Goal: Task Accomplishment & Management: Manage account settings

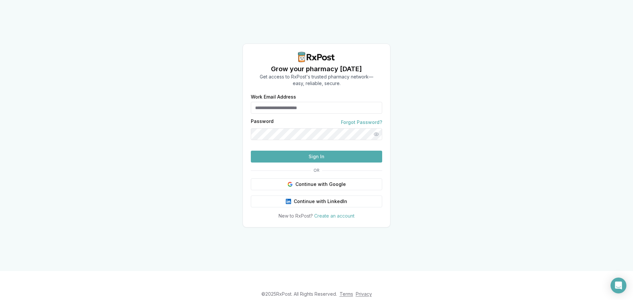
type input "**********"
click at [282, 163] on button "Sign In" at bounding box center [316, 157] width 131 height 12
click at [286, 163] on button "Sign In" at bounding box center [316, 157] width 131 height 12
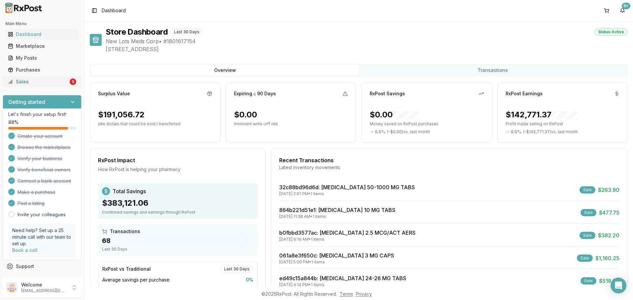
click at [63, 82] on div "Sales" at bounding box center [38, 81] width 60 height 7
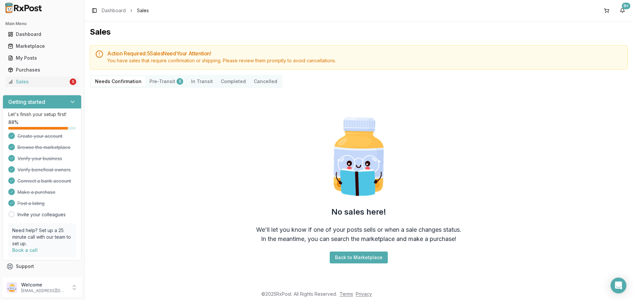
click at [231, 76] on button "Completed" at bounding box center [233, 81] width 33 height 11
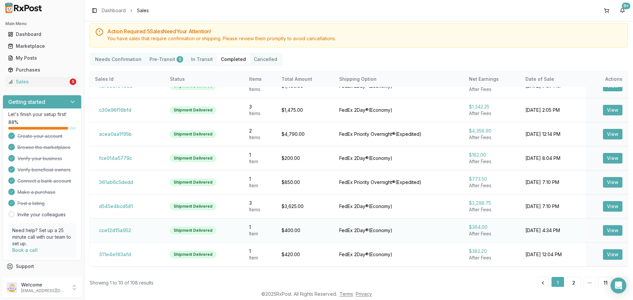
scroll to position [35, 0]
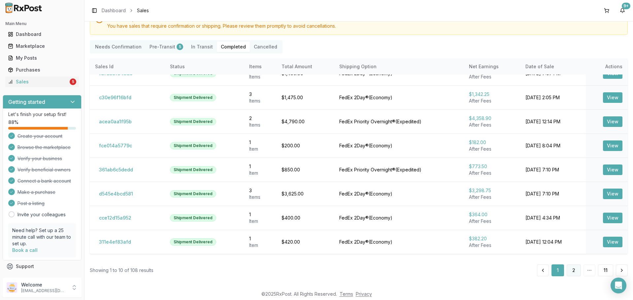
click at [566, 268] on button "2" at bounding box center [573, 271] width 14 height 12
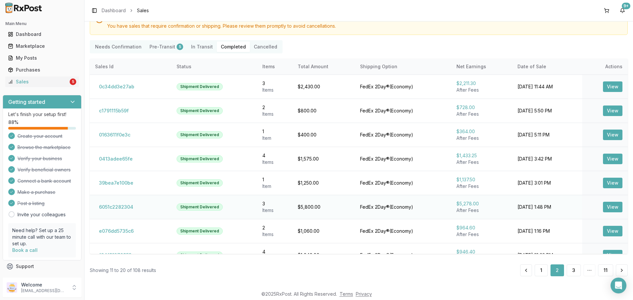
click at [603, 206] on button "View" at bounding box center [612, 207] width 19 height 11
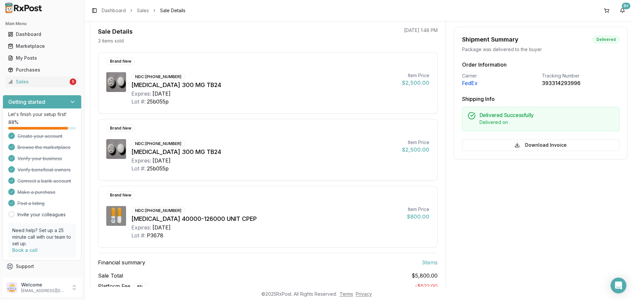
scroll to position [66, 0]
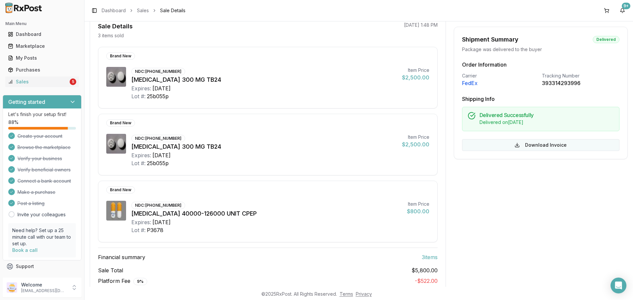
click at [508, 147] on button "Download Invoice" at bounding box center [540, 145] width 157 height 12
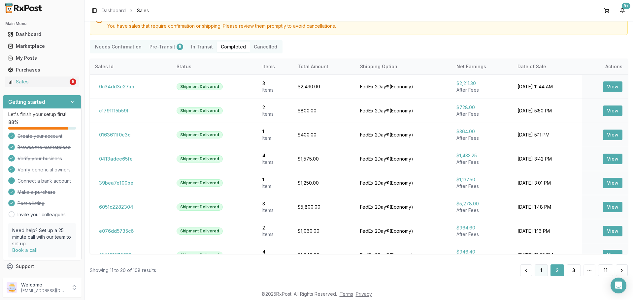
click at [541, 273] on button "1" at bounding box center [540, 271] width 13 height 12
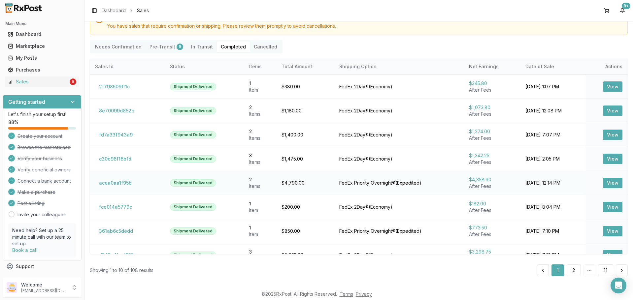
click at [604, 186] on button "View" at bounding box center [612, 183] width 19 height 11
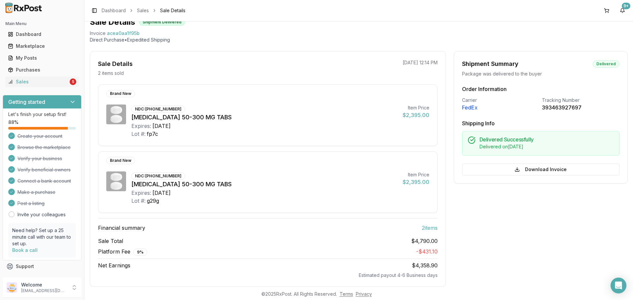
scroll to position [38, 0]
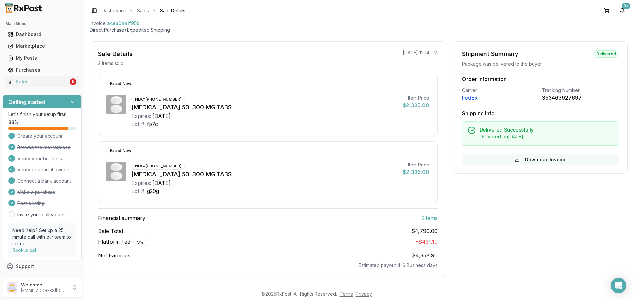
click at [536, 161] on button "Download Invoice" at bounding box center [540, 160] width 157 height 12
click at [140, 243] on div "9 %" at bounding box center [140, 242] width 14 height 7
click at [37, 83] on div "Sales" at bounding box center [38, 81] width 60 height 7
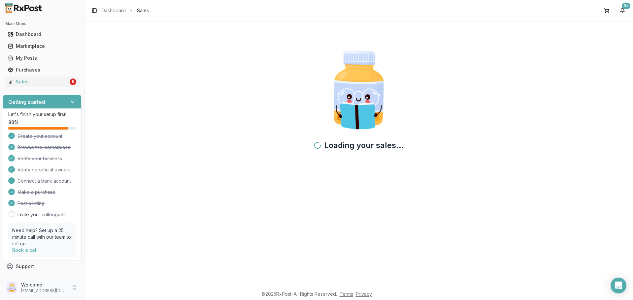
click at [53, 283] on p "Welcome" at bounding box center [44, 285] width 46 height 7
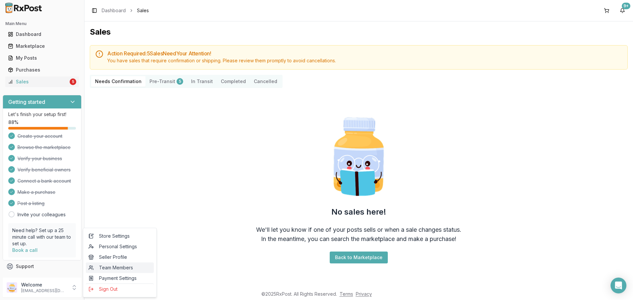
click at [126, 263] on link "Team Members" at bounding box center [120, 268] width 68 height 11
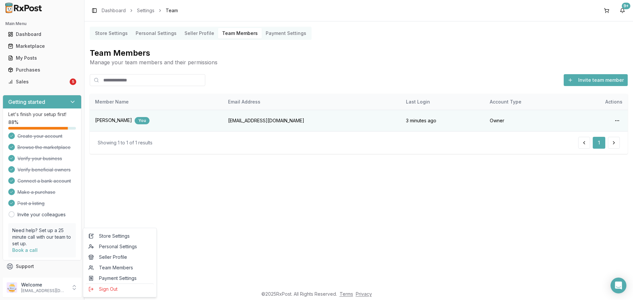
click at [198, 32] on Profile "Seller Profile" at bounding box center [199, 33] width 38 height 11
click at [149, 33] on Settings "Personal Settings" at bounding box center [156, 33] width 49 height 11
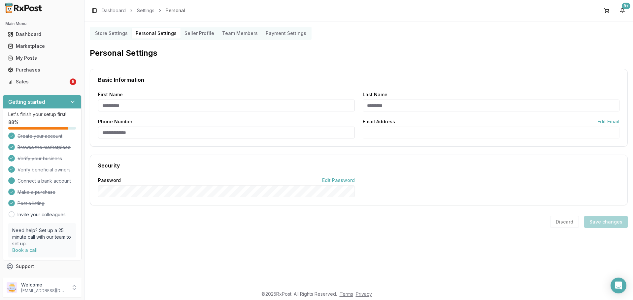
type input "*****"
type input "******"
type input "**********"
click at [32, 85] on div "Sales" at bounding box center [38, 81] width 60 height 7
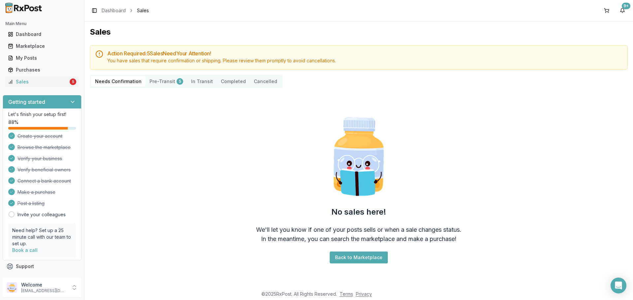
click at [228, 79] on button "Completed" at bounding box center [233, 81] width 33 height 11
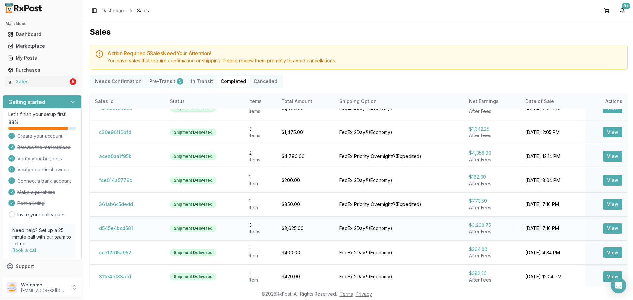
scroll to position [35, 0]
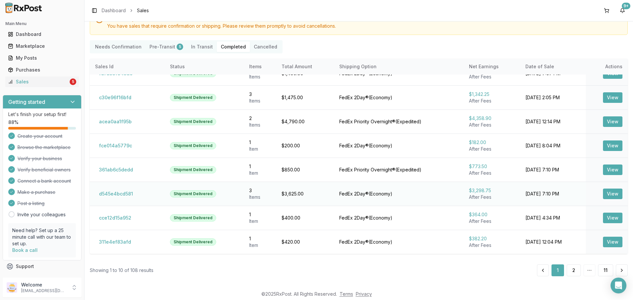
click at [603, 195] on button "View" at bounding box center [612, 194] width 19 height 11
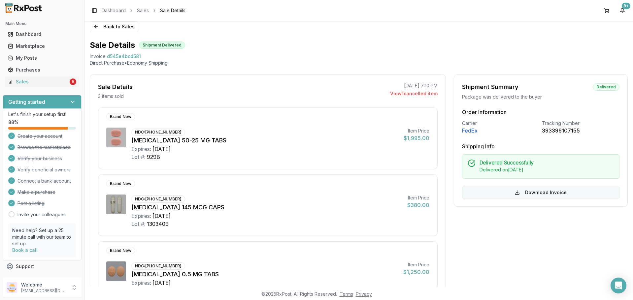
click at [506, 193] on button "Download Invoice" at bounding box center [540, 193] width 157 height 12
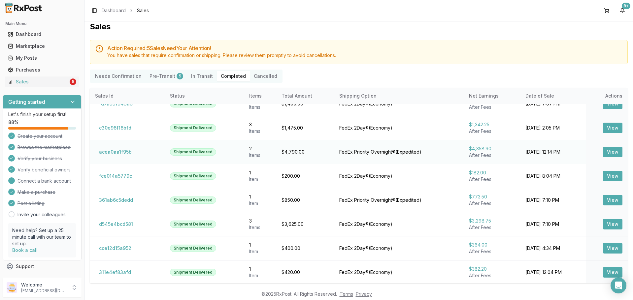
scroll to position [61, 0]
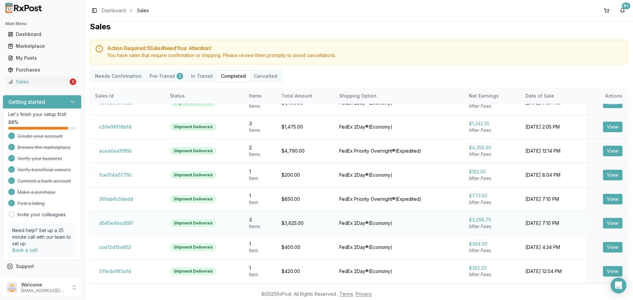
click at [607, 220] on button "View" at bounding box center [612, 223] width 19 height 11
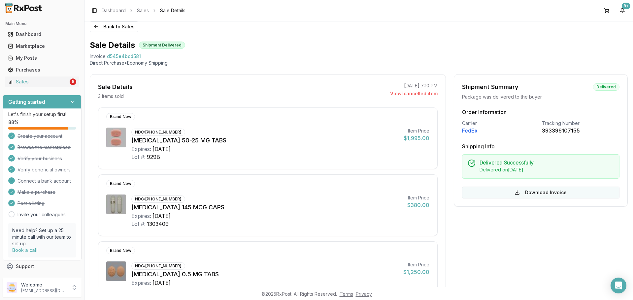
click at [521, 196] on button "Download Invoice" at bounding box center [540, 193] width 157 height 12
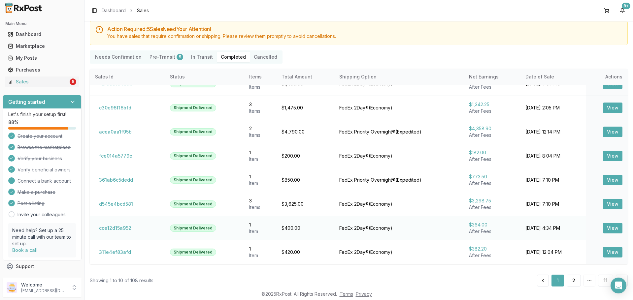
scroll to position [35, 0]
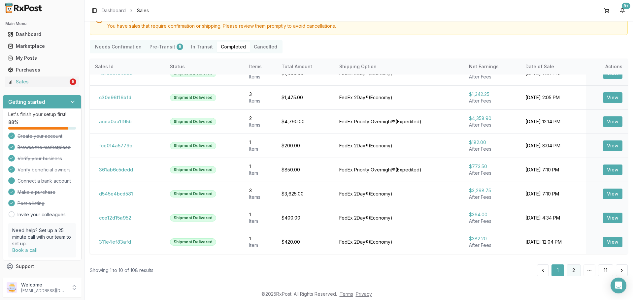
click at [571, 275] on button "2" at bounding box center [573, 271] width 14 height 12
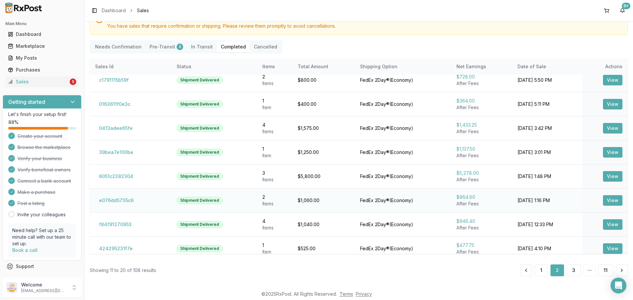
scroll to position [61, 0]
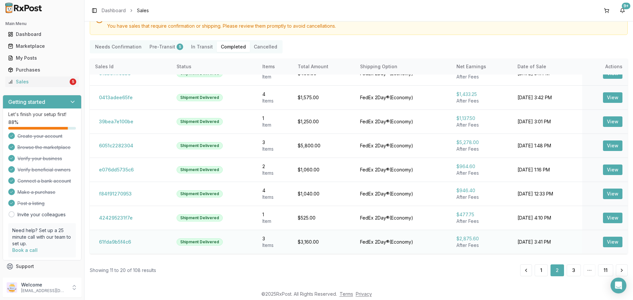
click at [608, 242] on button "View" at bounding box center [612, 242] width 19 height 11
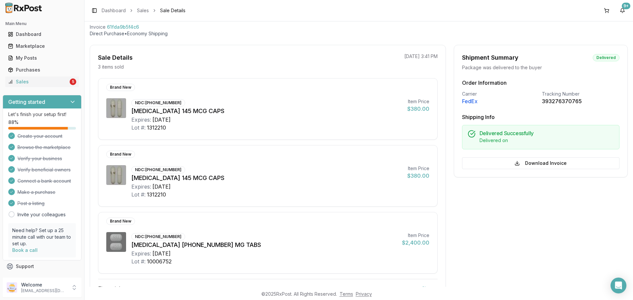
scroll to position [5, 0]
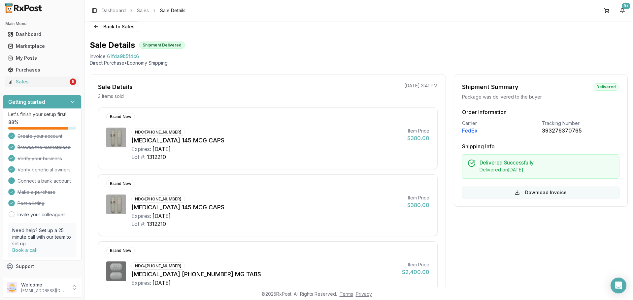
click at [519, 195] on button "Download Invoice" at bounding box center [540, 193] width 157 height 12
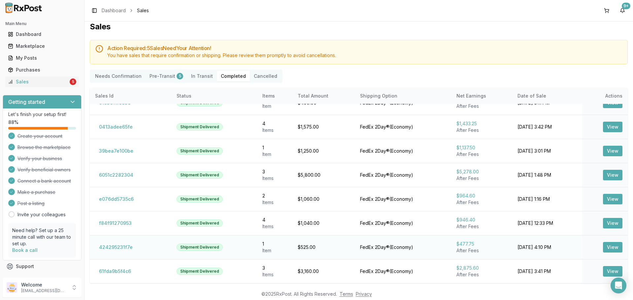
scroll to position [35, 0]
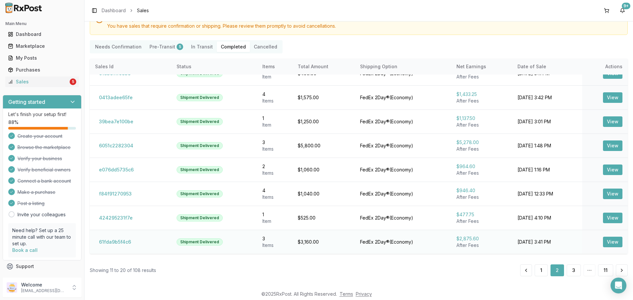
click at [608, 240] on button "View" at bounding box center [612, 242] width 19 height 11
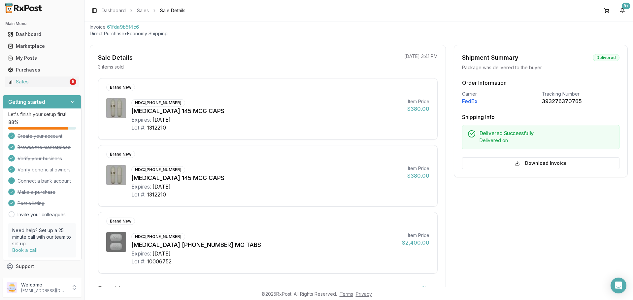
scroll to position [5, 0]
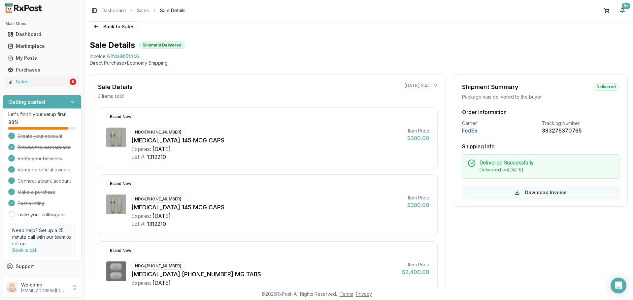
click at [554, 191] on button "Download Invoice" at bounding box center [540, 193] width 157 height 12
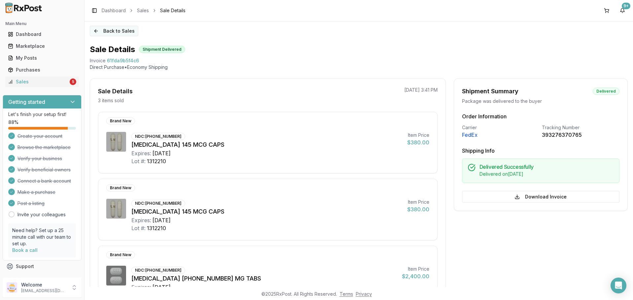
scroll to position [0, 0]
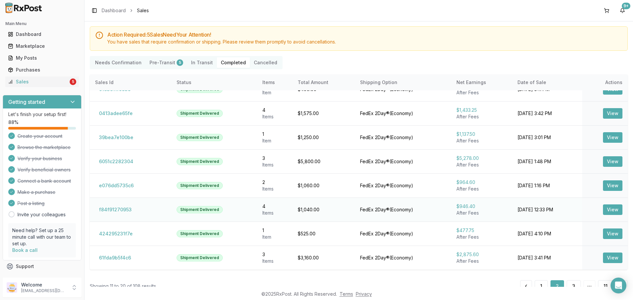
scroll to position [35, 0]
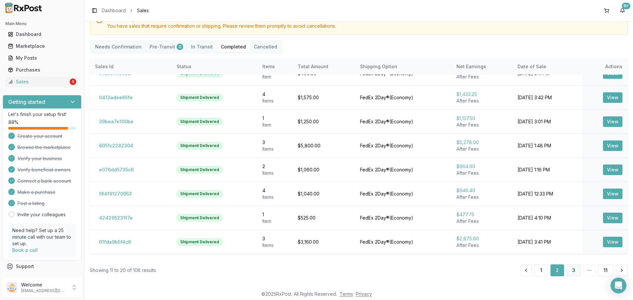
click at [567, 267] on button "3" at bounding box center [573, 271] width 14 height 12
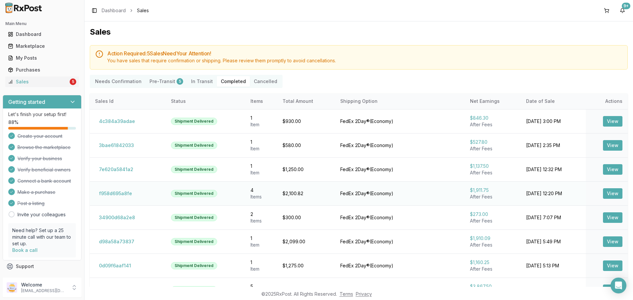
click at [604, 192] on button "View" at bounding box center [612, 193] width 19 height 11
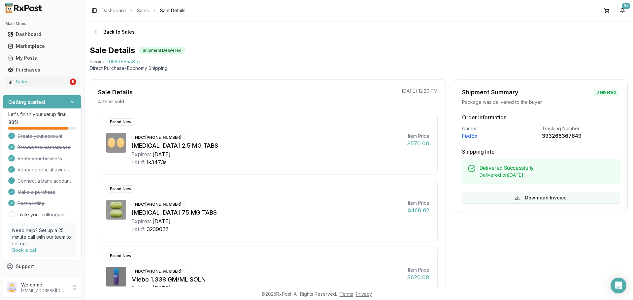
click at [572, 203] on button "Download Invoice" at bounding box center [540, 198] width 157 height 12
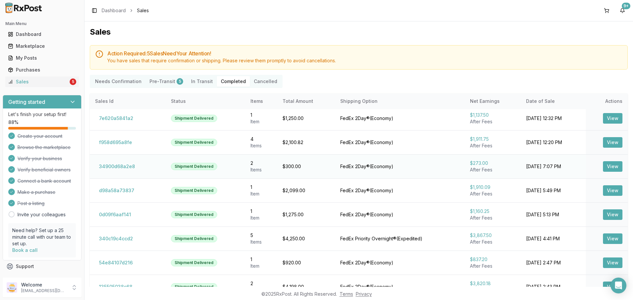
scroll to position [61, 0]
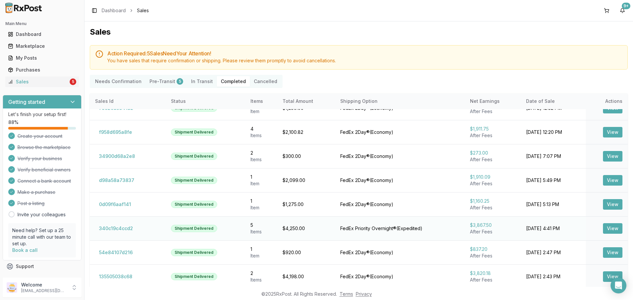
click at [593, 227] on td "View" at bounding box center [606, 228] width 42 height 24
click at [603, 226] on button "View" at bounding box center [612, 228] width 19 height 11
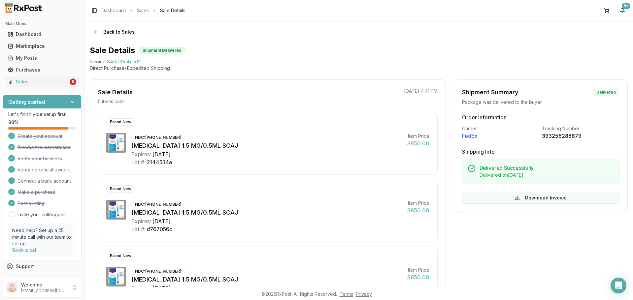
click at [534, 202] on button "Download Invoice" at bounding box center [540, 198] width 157 height 12
click at [502, 195] on button "Download Invoice" at bounding box center [540, 198] width 157 height 12
click at [547, 196] on button "Download Invoice" at bounding box center [540, 198] width 157 height 12
click at [495, 199] on button "Download Invoice" at bounding box center [540, 198] width 157 height 12
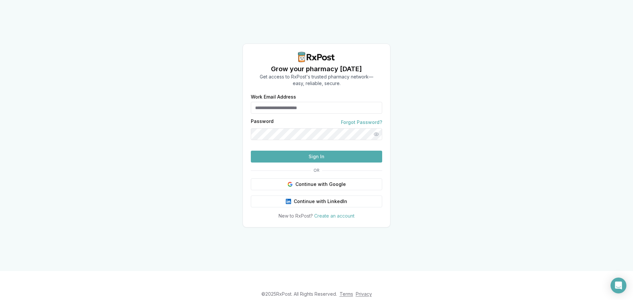
type input "**********"
click at [287, 163] on button "Sign In" at bounding box center [316, 157] width 131 height 12
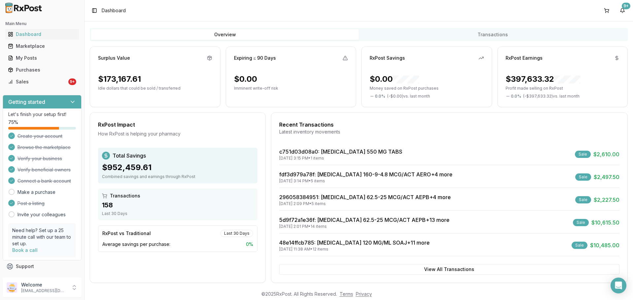
scroll to position [42, 0]
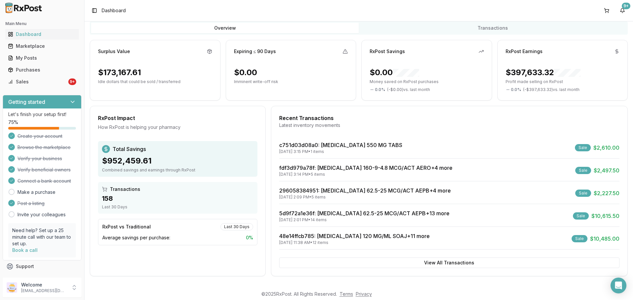
click at [612, 215] on span "$10,615.50" at bounding box center [605, 216] width 28 height 8
click at [396, 214] on link "5d9f72a1e36f : Anoro Ellipta 62.5-25 MCG/ACT AEPB +13 more" at bounding box center [364, 213] width 170 height 7
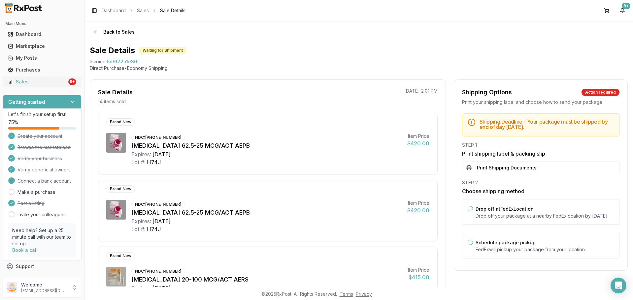
click at [36, 81] on div "Sales" at bounding box center [37, 81] width 59 height 7
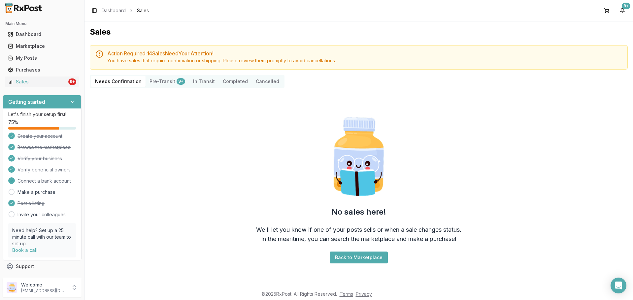
click at [155, 81] on button "Pre-Transit 9+" at bounding box center [167, 81] width 44 height 11
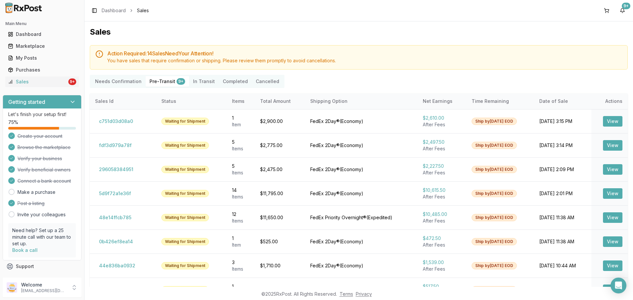
click at [179, 52] on h5 "Action Required: 14 Sale s Need Your Attention!" at bounding box center [364, 53] width 515 height 5
click at [113, 80] on Confirmation "Needs Confirmation" at bounding box center [118, 81] width 54 height 11
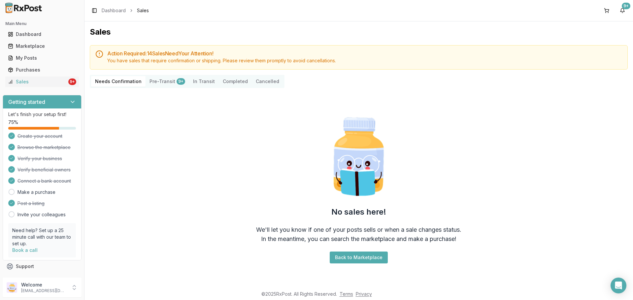
click at [162, 83] on button "Pre-Transit 9+" at bounding box center [167, 81] width 44 height 11
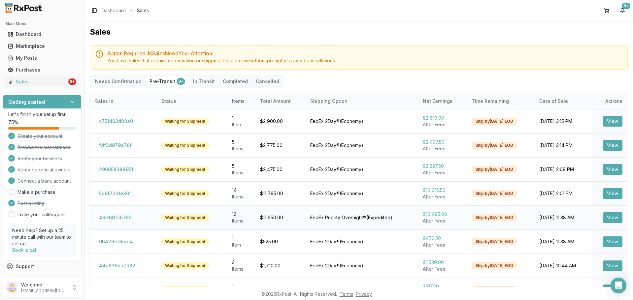
click at [610, 216] on button "View" at bounding box center [612, 217] width 19 height 11
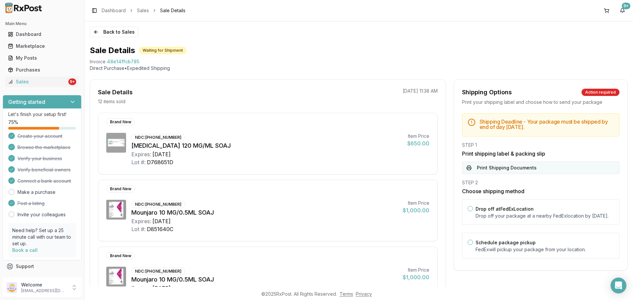
click at [525, 166] on button "Print Shipping Documents" at bounding box center [540, 168] width 157 height 13
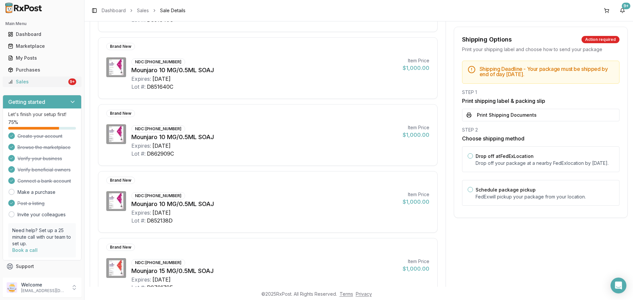
scroll to position [264, 0]
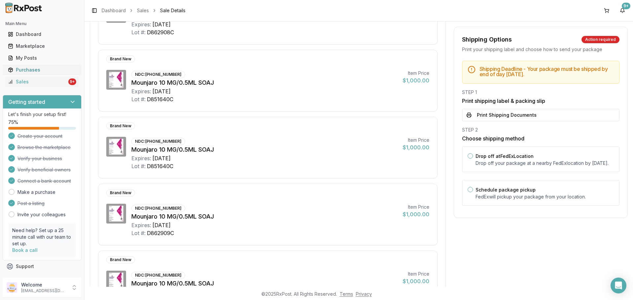
click at [18, 71] on div "Purchases" at bounding box center [42, 70] width 68 height 7
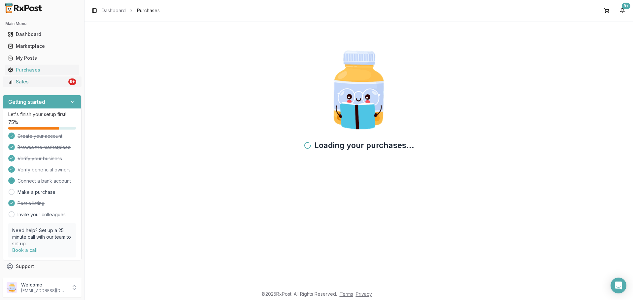
click at [16, 86] on link "Sales 9+" at bounding box center [42, 82] width 74 height 12
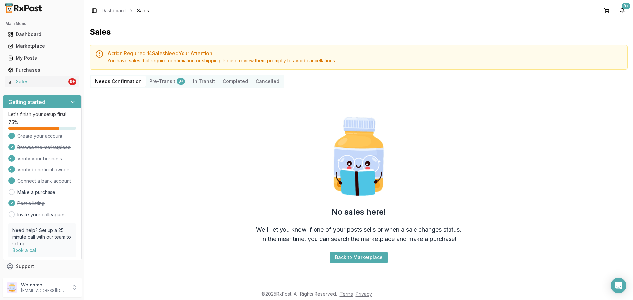
click at [172, 84] on button "Pre-Transit 9+" at bounding box center [167, 81] width 44 height 11
